Goal: Information Seeking & Learning: Learn about a topic

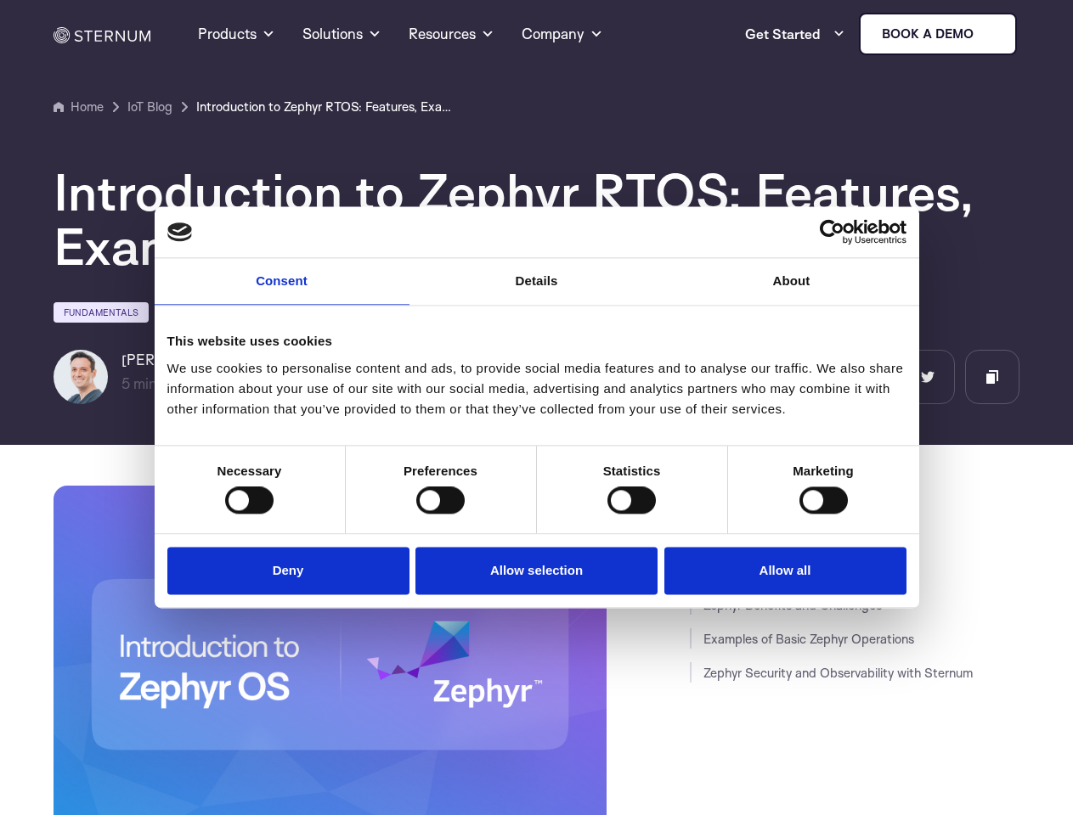
click at [282, 292] on link "Consent" at bounding box center [282, 281] width 255 height 47
click at [537, 292] on link "Details" at bounding box center [536, 281] width 255 height 47
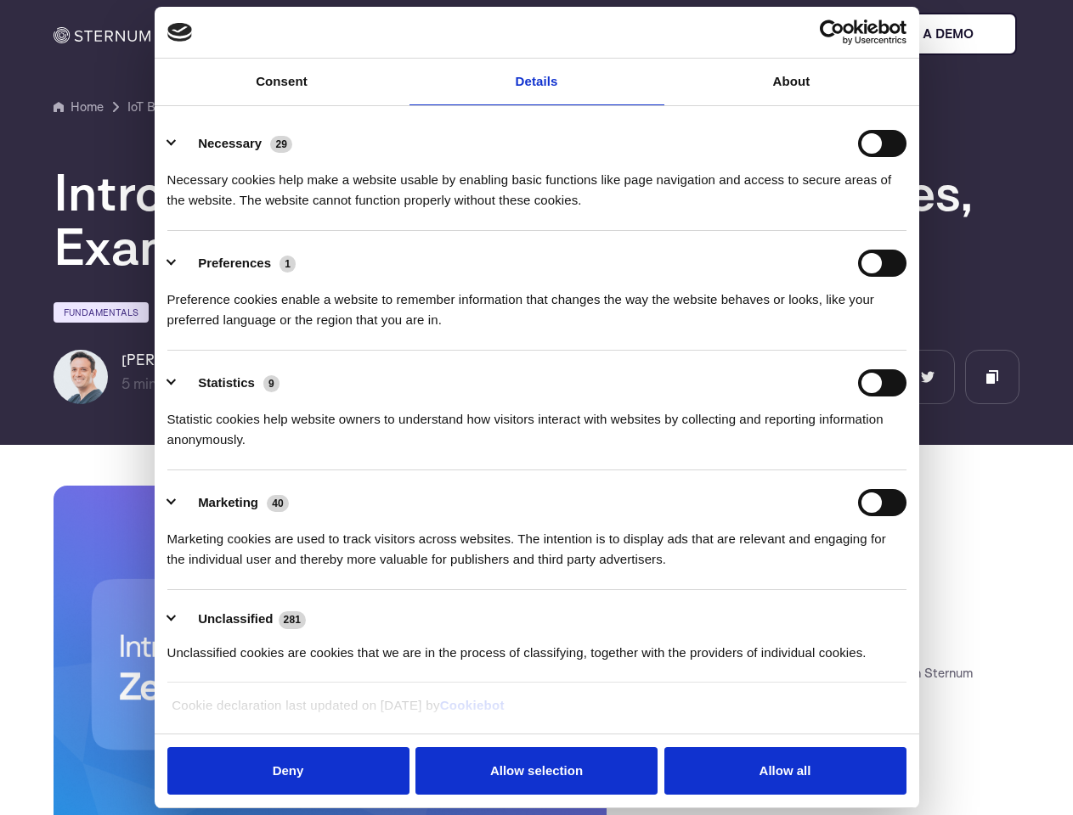
click at [792, 211] on div "Necessary cookies help make a website usable by enabling basic functions like p…" at bounding box center [536, 184] width 739 height 54
click at [249, 450] on div "Statistic cookies help website owners to understand how visitors interact with …" at bounding box center [536, 424] width 739 height 54
click at [440, 450] on div "Statistic cookies help website owners to understand how visitors interact with …" at bounding box center [536, 424] width 739 height 54
click at [631, 450] on div "Statistic cookies help website owners to understand how visitors interact with …" at bounding box center [536, 424] width 739 height 54
click at [823, 450] on div "Statistic cookies help website owners to understand how visitors interact with …" at bounding box center [536, 424] width 739 height 54
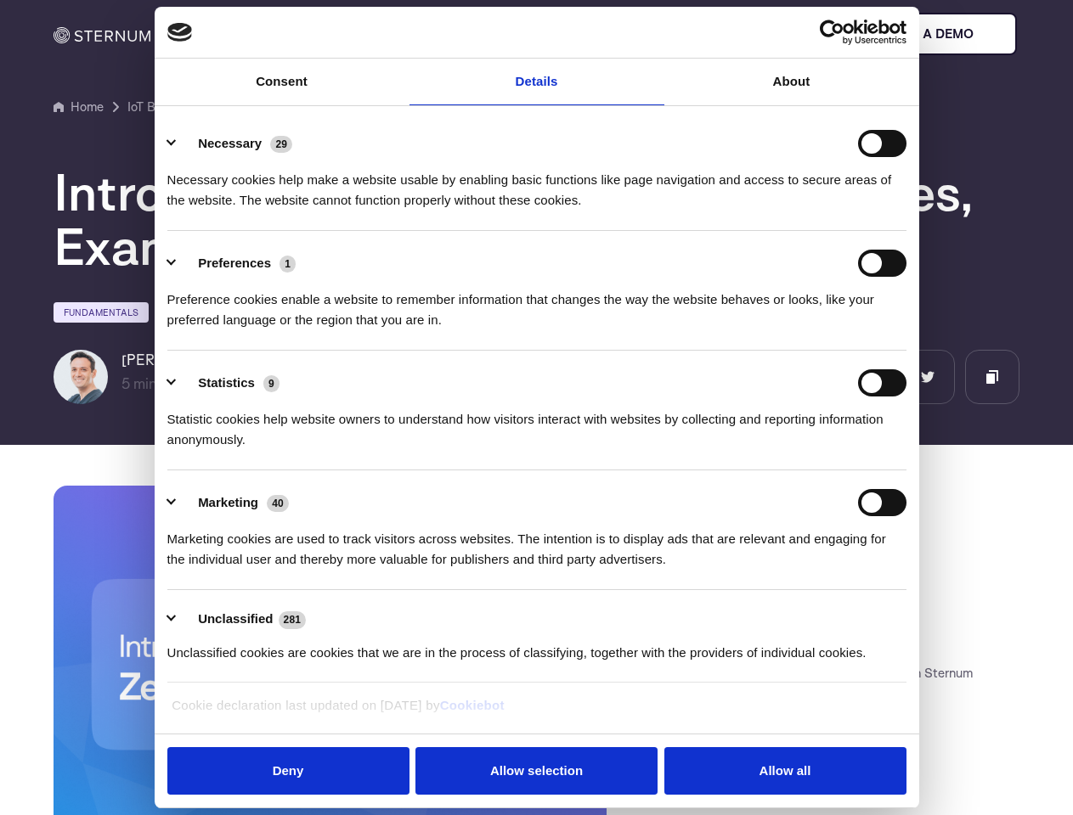
click at [292, 569] on li "Marketing 40 Marketing cookies are used to track visitors across websites. The …" at bounding box center [536, 531] width 739 height 120
click at [537, 569] on li "Marketing 40 Marketing cookies are used to track visitors across websites. The …" at bounding box center [536, 531] width 739 height 120
click at [781, 569] on li "Marketing 40 Marketing cookies are used to track visitors across websites. The …" at bounding box center [536, 531] width 739 height 120
